Goal: Task Accomplishment & Management: Manage account settings

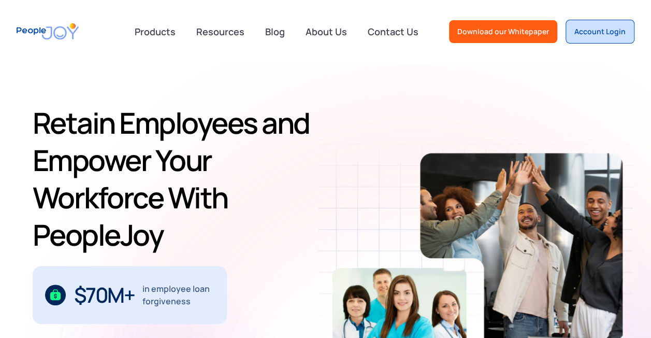
click at [607, 32] on div "Account Login" at bounding box center [600, 31] width 51 height 10
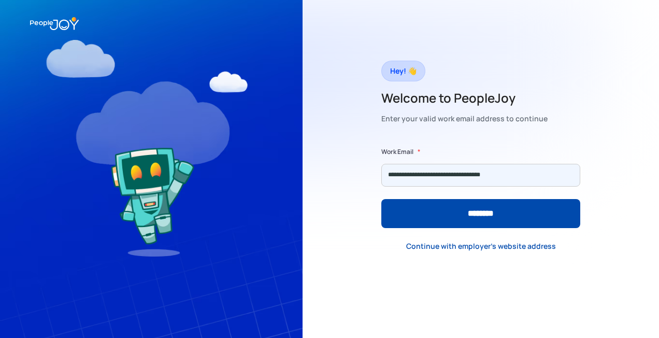
type input "**********"
click at [381, 199] on input "********" at bounding box center [480, 213] width 199 height 29
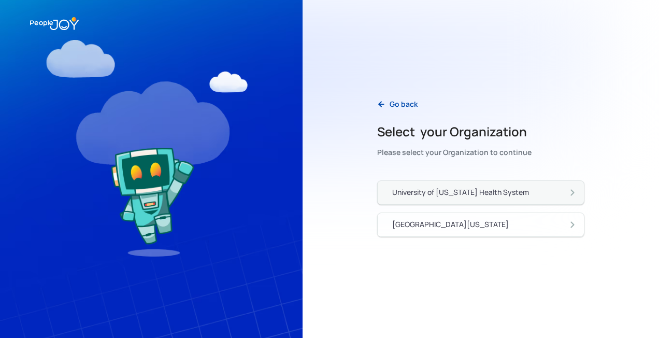
click at [474, 193] on div "University of Pennsylvania Health System" at bounding box center [460, 192] width 137 height 10
